Goal: Information Seeking & Learning: Learn about a topic

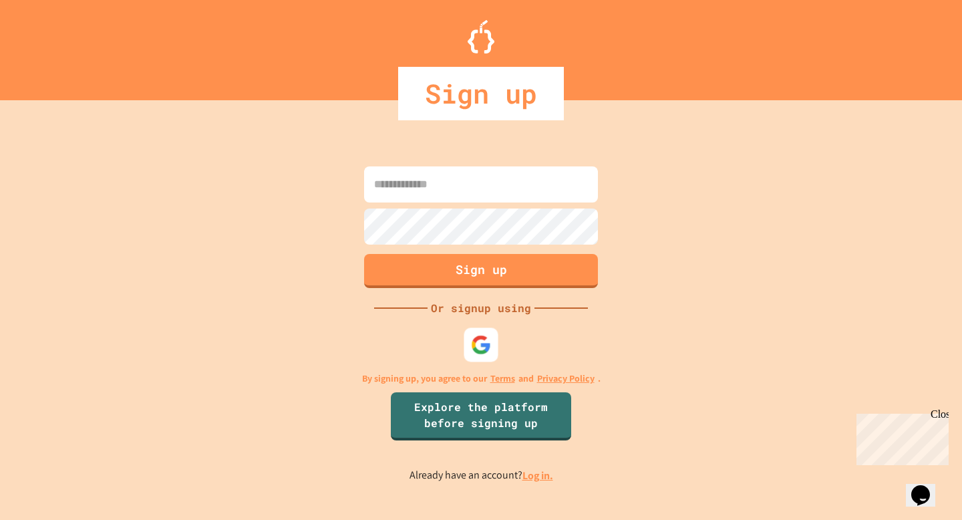
click at [464, 335] on div at bounding box center [481, 344] width 34 height 34
click at [491, 337] on img at bounding box center [481, 345] width 22 height 22
click at [474, 335] on img at bounding box center [481, 345] width 20 height 20
click at [474, 335] on img at bounding box center [481, 345] width 22 height 22
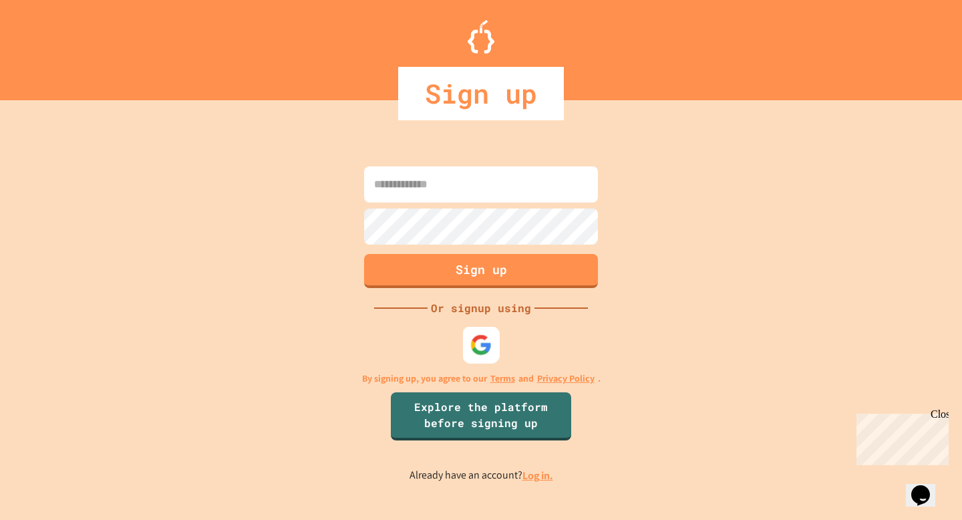
click at [474, 335] on img at bounding box center [481, 345] width 22 height 22
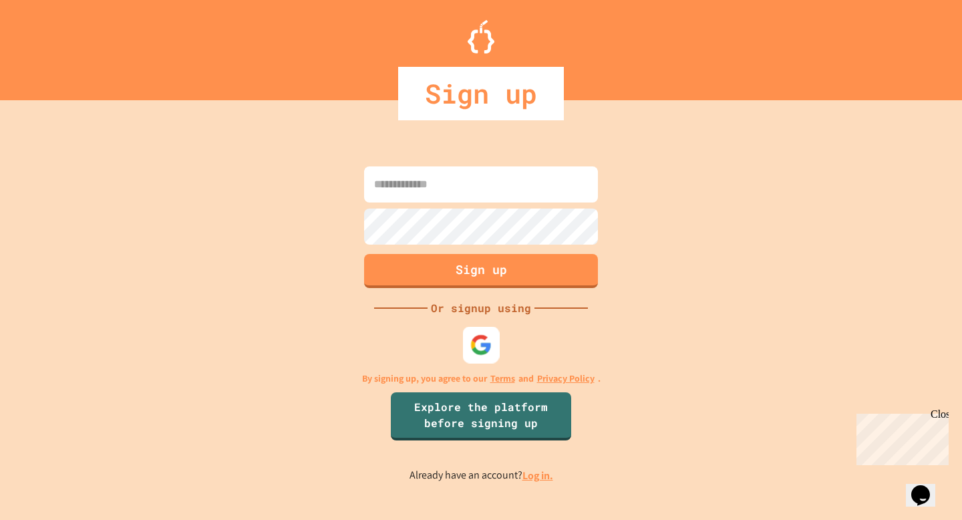
click at [474, 335] on img at bounding box center [481, 345] width 22 height 22
click at [483, 321] on div "Sign up Or signup using By signing up, you agree to our Terms and Privacy Polic…" at bounding box center [481, 323] width 962 height 393
click at [483, 335] on img at bounding box center [481, 345] width 22 height 22
click at [498, 186] on input at bounding box center [481, 184] width 234 height 36
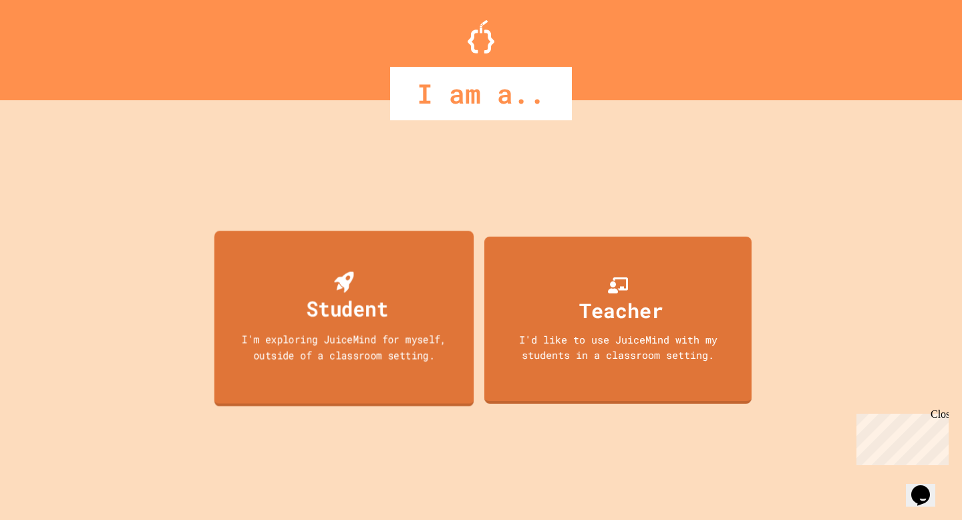
click at [401, 271] on div "Student I'm exploring JuiceMind for myself, outside of a classroom setting." at bounding box center [345, 318] width 260 height 175
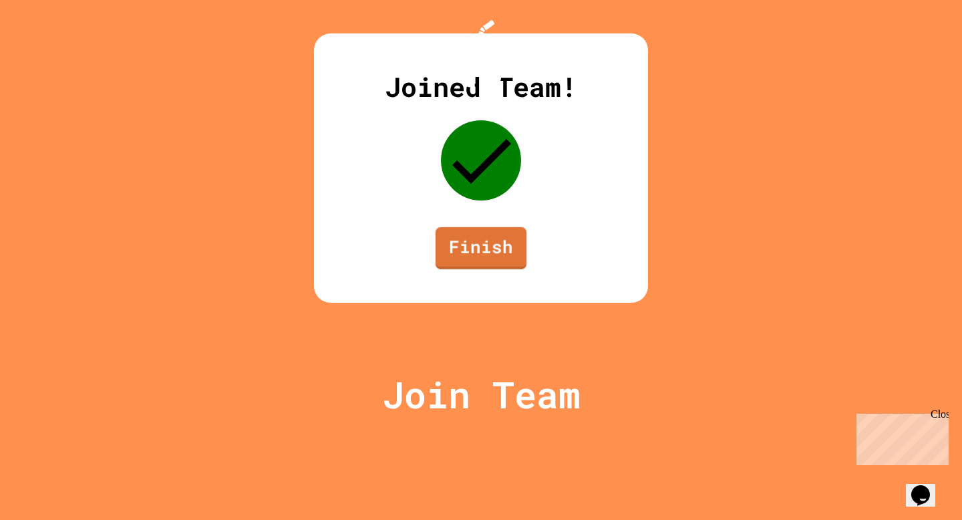
click at [472, 269] on link "Finish" at bounding box center [481, 248] width 91 height 42
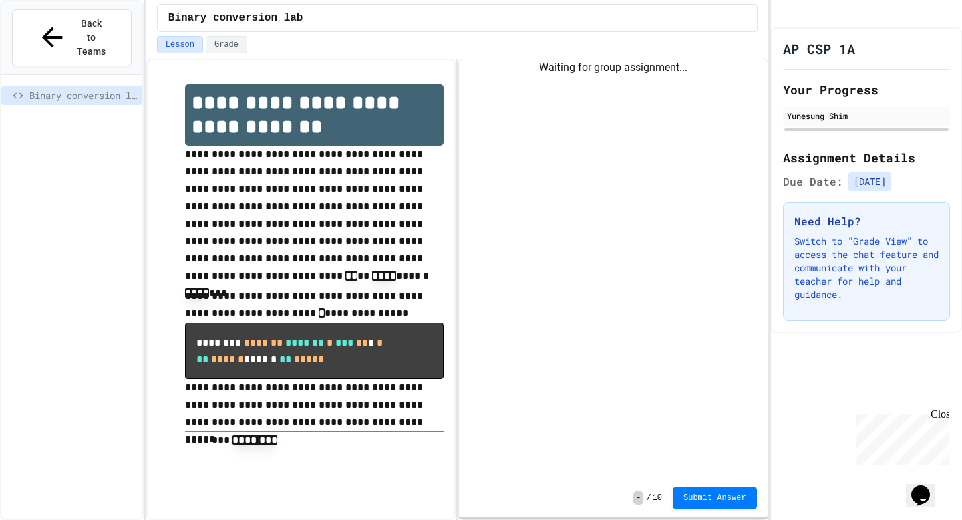
click at [619, 86] on div "Waiting for group assignment..." at bounding box center [613, 269] width 308 height 420
click at [135, 223] on div "Binary conversion lab" at bounding box center [71, 310] width 141 height 461
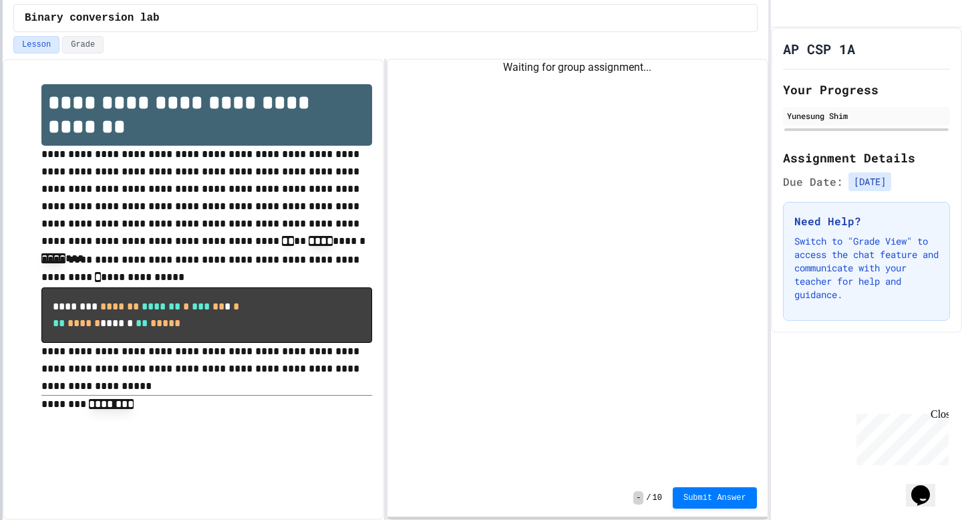
click at [0, 277] on div at bounding box center [1, 260] width 3 height 520
click at [484, 92] on div "Waiting for group assignment..." at bounding box center [578, 269] width 380 height 420
click at [529, 56] on div "Lesson Grade" at bounding box center [386, 47] width 766 height 23
click at [529, 81] on div "Waiting for group assignment..." at bounding box center [578, 269] width 380 height 420
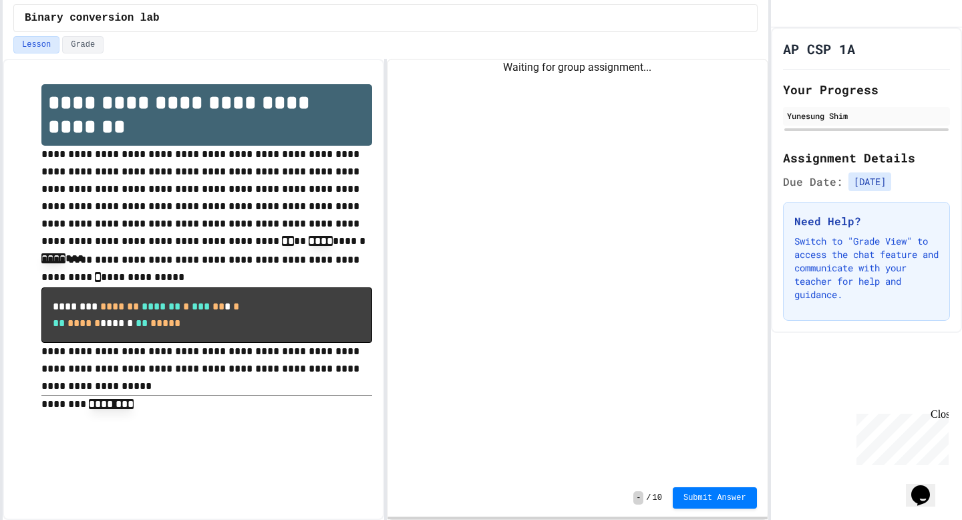
click at [529, 61] on div "Waiting for group assignment..." at bounding box center [578, 67] width 380 height 16
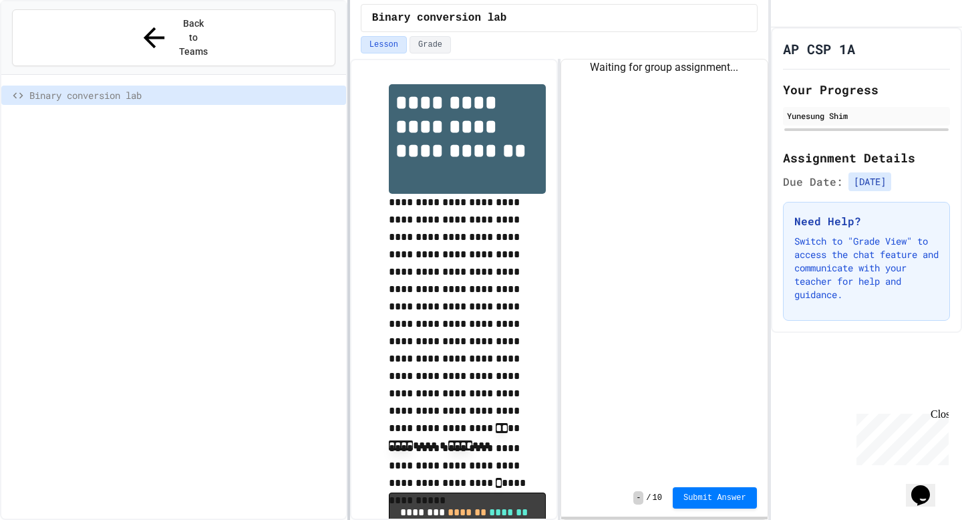
click at [350, 240] on div at bounding box center [348, 260] width 3 height 520
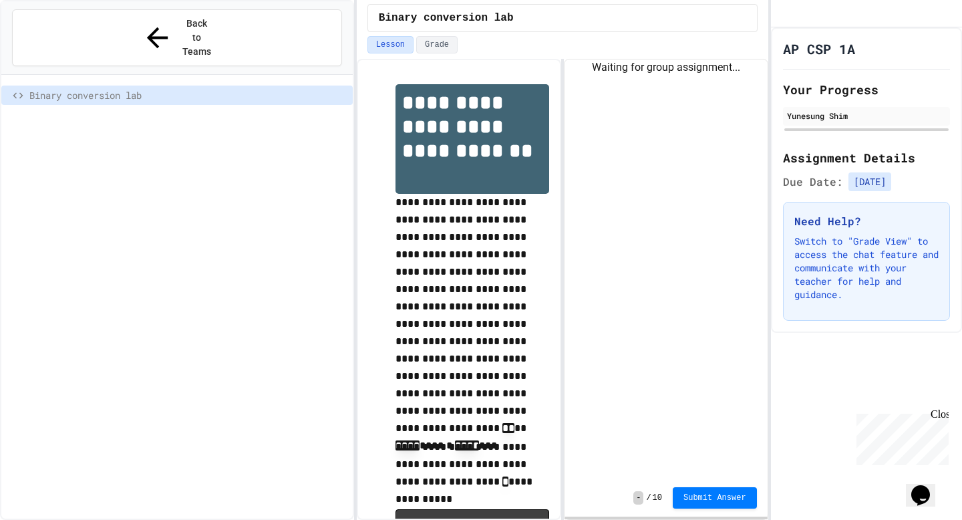
click at [170, 241] on div "Binary conversion lab" at bounding box center [176, 310] width 351 height 461
click at [237, 96] on div "Binary conversion lab" at bounding box center [176, 310] width 351 height 461
click at [223, 86] on div "Binary conversion lab" at bounding box center [176, 98] width 351 height 24
click at [223, 88] on span "Binary conversion lab" at bounding box center [188, 95] width 318 height 14
click at [219, 88] on span "Binary conversion lab" at bounding box center [188, 95] width 318 height 14
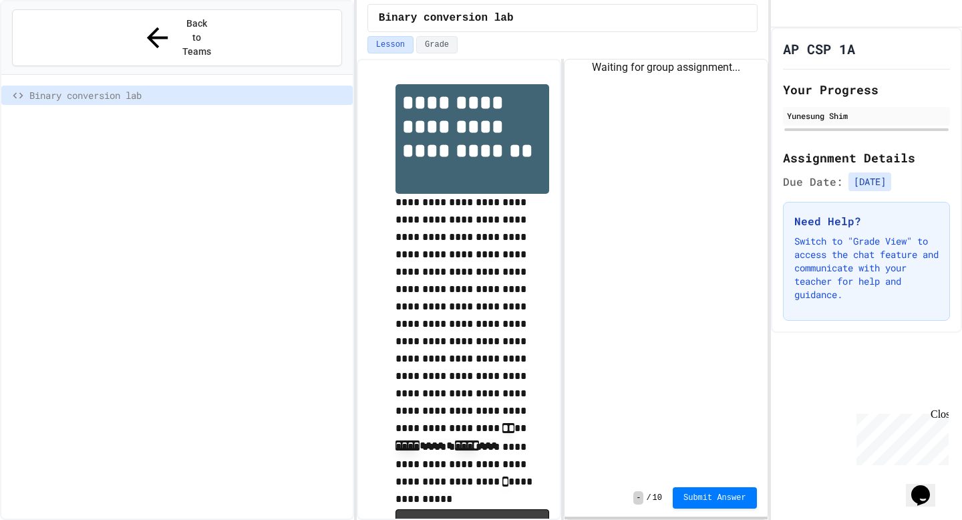
click at [829, 132] on div at bounding box center [866, 129] width 167 height 5
drag, startPoint x: 859, startPoint y: 196, endPoint x: 931, endPoint y: 198, distance: 71.6
click at [928, 191] on div "Due Date: 9/1/2025" at bounding box center [866, 181] width 167 height 19
